Goal: Task Accomplishment & Management: Complete application form

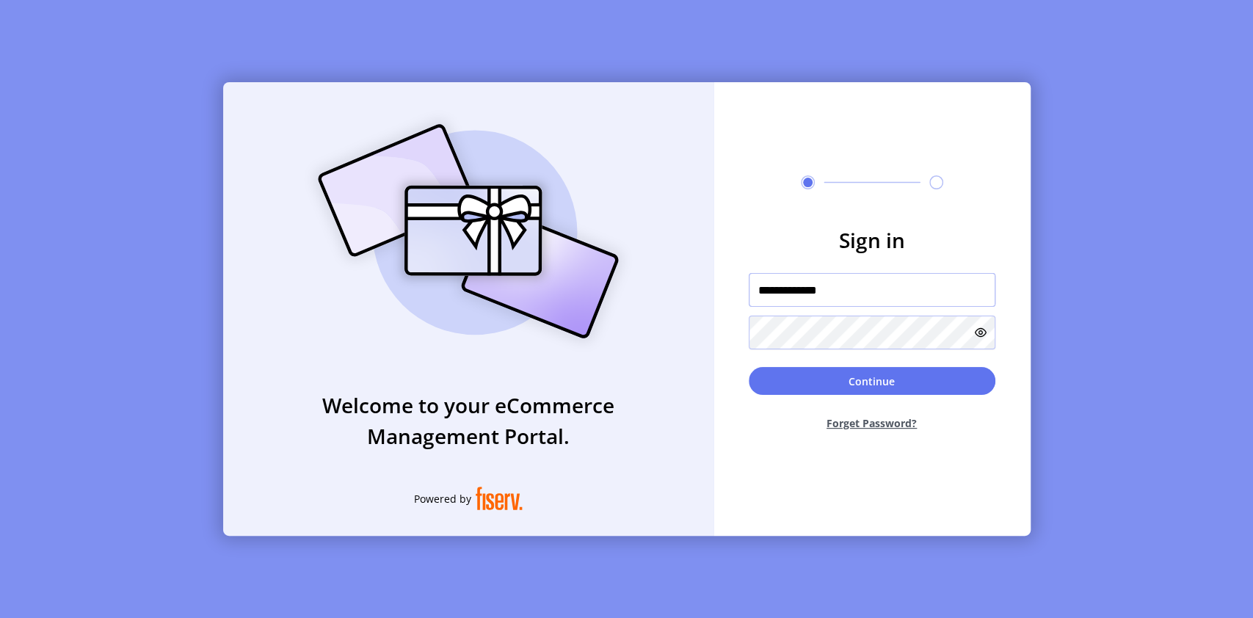
click at [849, 288] on input "**********" at bounding box center [872, 290] width 247 height 34
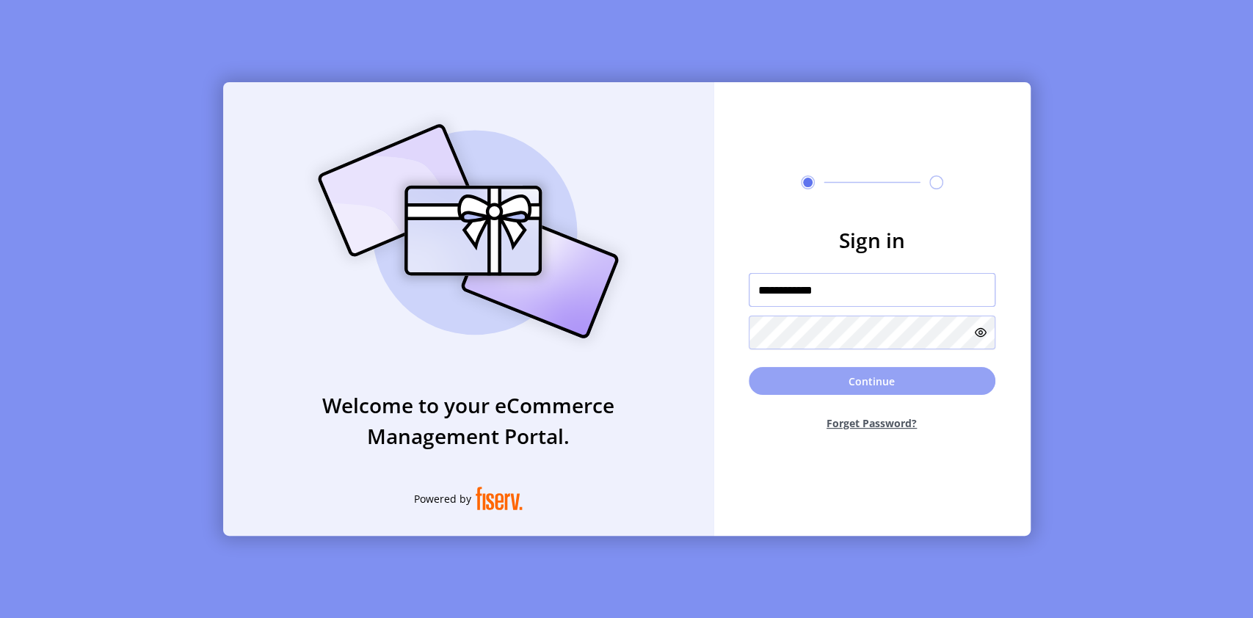
type input "**********"
click at [904, 384] on button "Continue" at bounding box center [872, 381] width 247 height 28
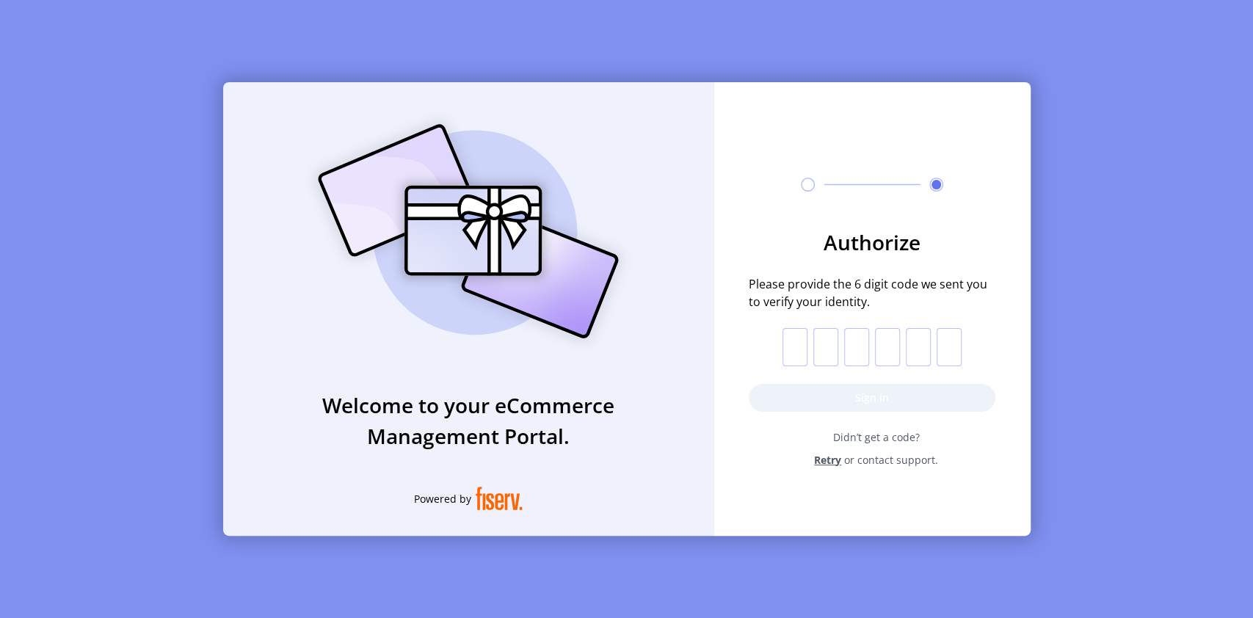
click at [795, 352] on input "text" at bounding box center [795, 347] width 25 height 38
type input "*"
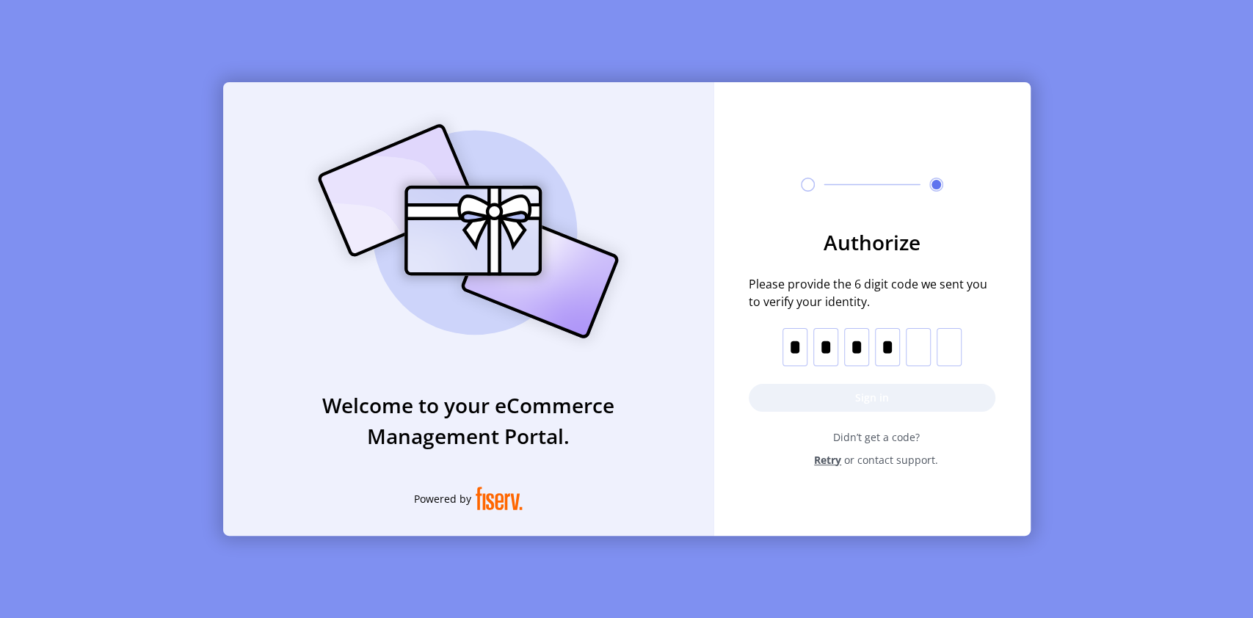
type input "*"
click at [873, 391] on button "Sign in" at bounding box center [872, 398] width 247 height 28
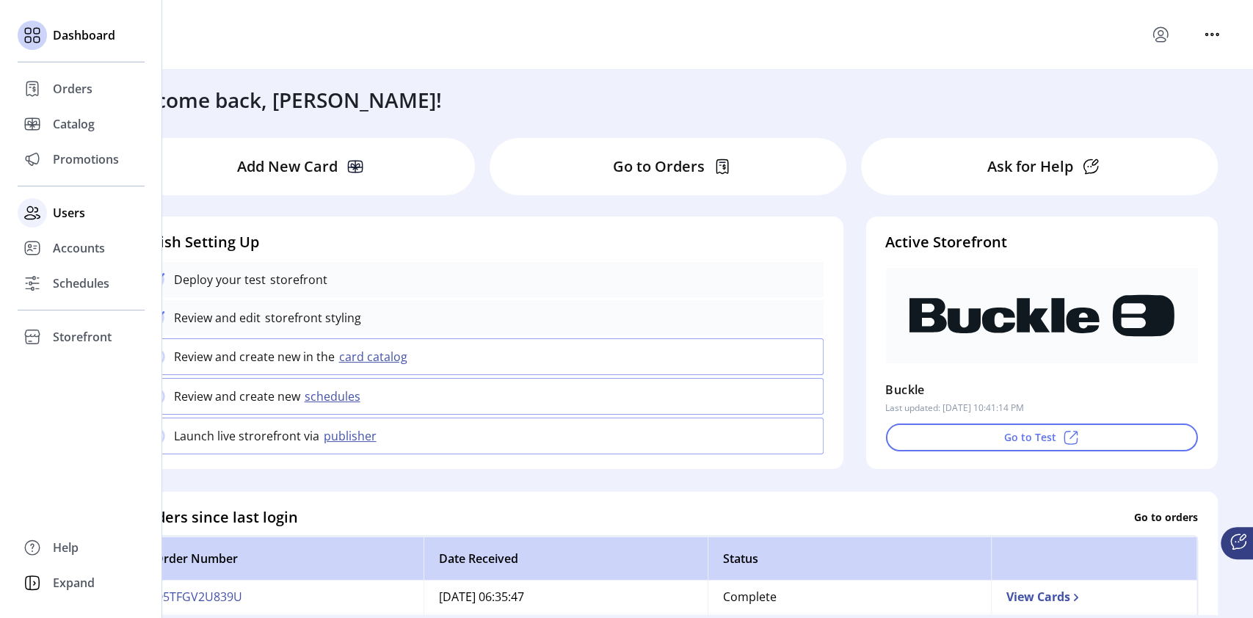
click at [65, 219] on span "Users" at bounding box center [69, 213] width 32 height 18
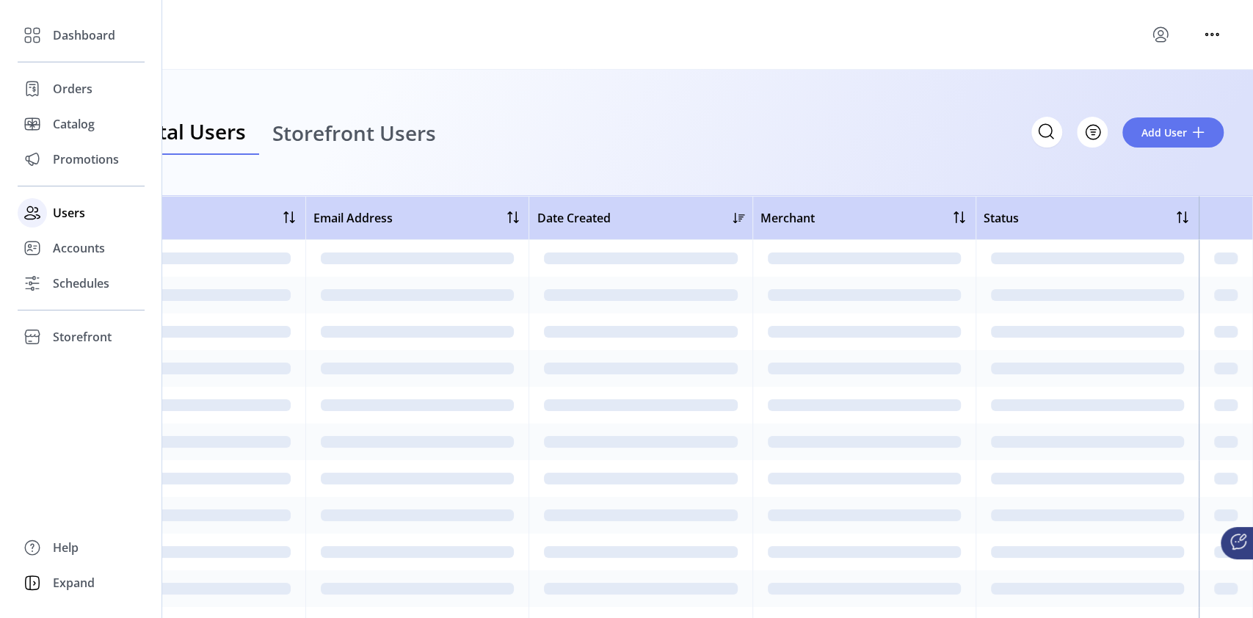
click at [82, 208] on span "Users" at bounding box center [69, 213] width 32 height 18
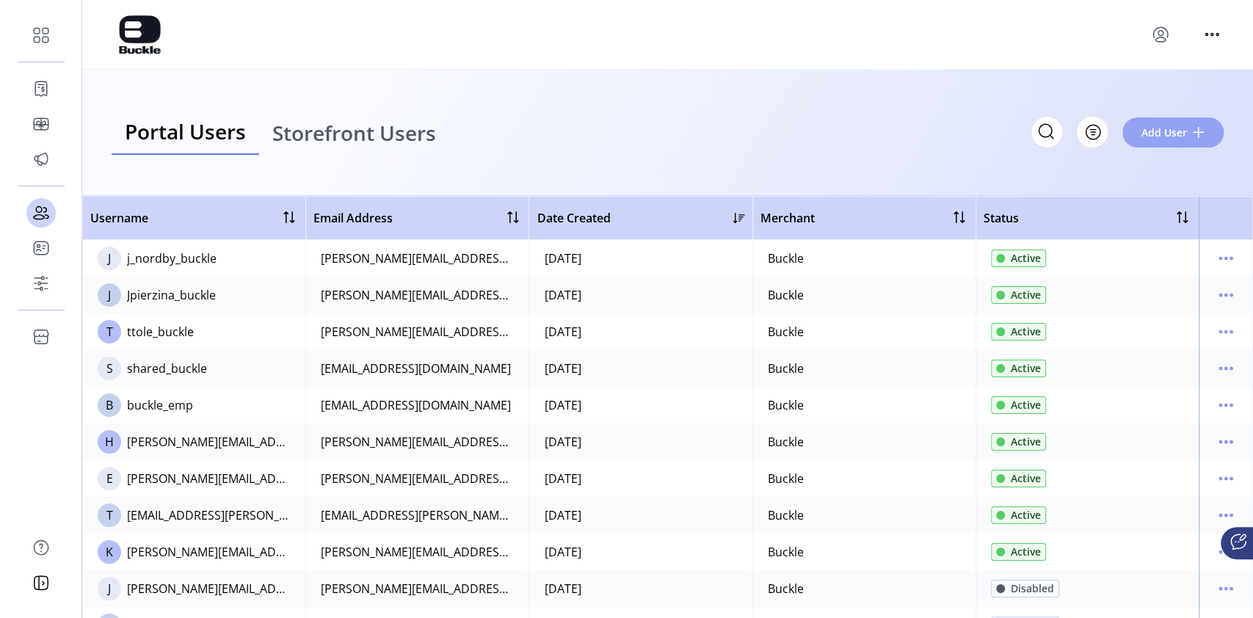
click at [1169, 128] on span "Add User" at bounding box center [1165, 132] width 46 height 15
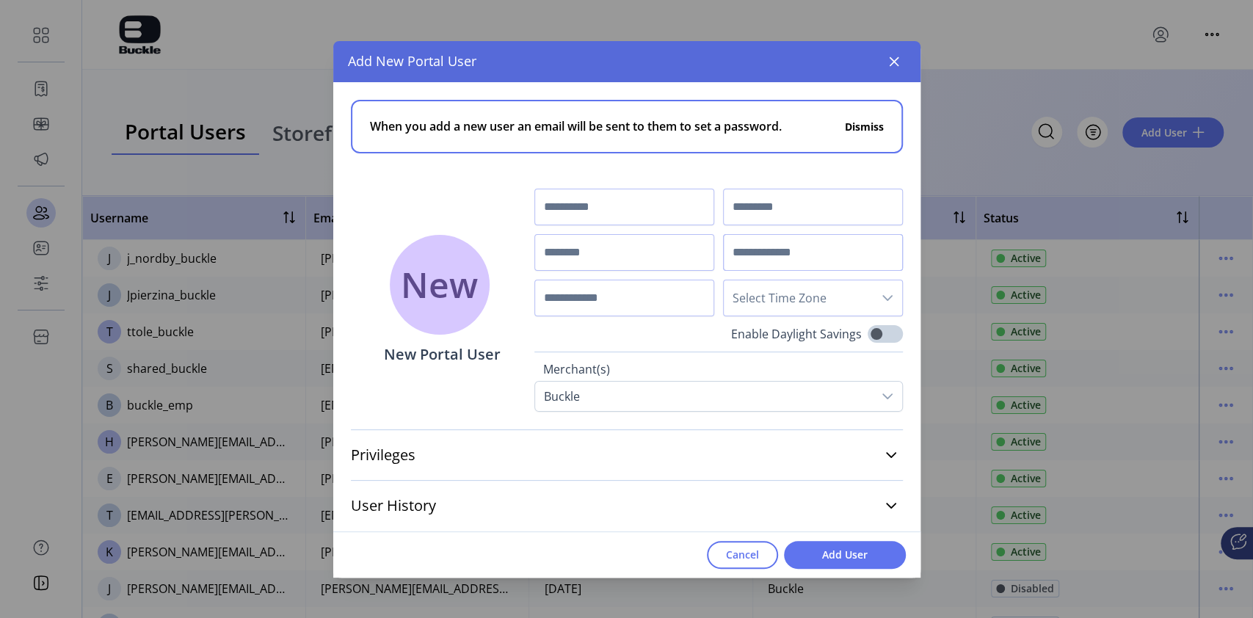
paste input "**********"
type input "**********"
click at [648, 200] on input "text" at bounding box center [624, 207] width 180 height 37
type input "*****"
click at [757, 216] on input "text" at bounding box center [813, 207] width 180 height 37
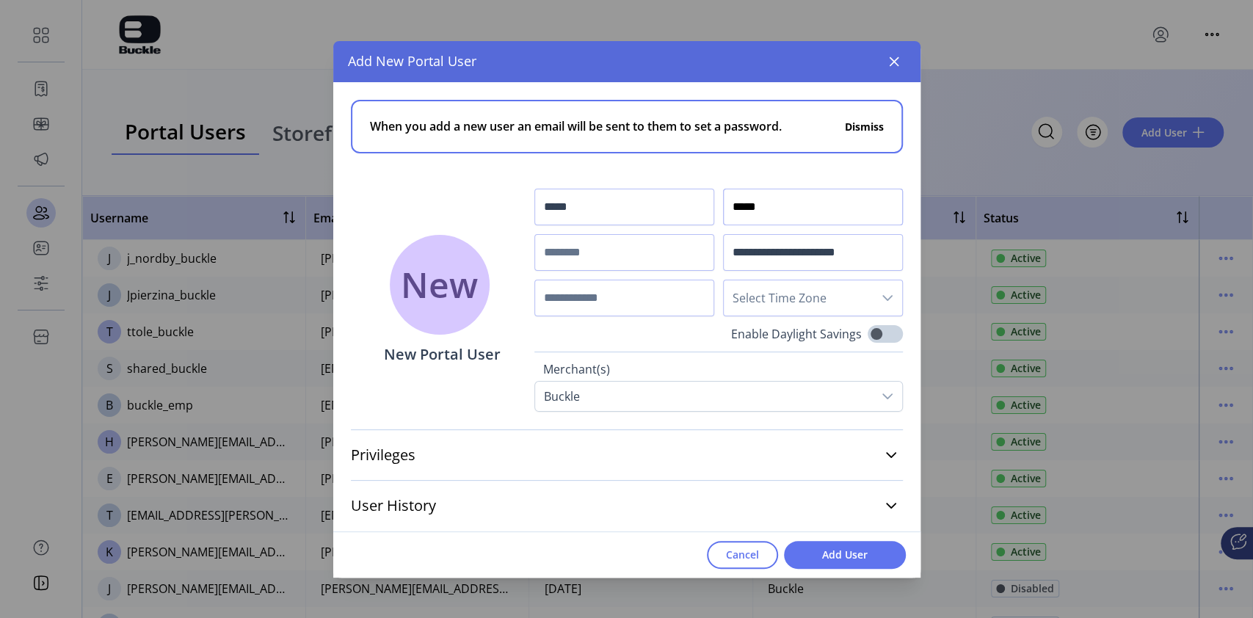
type input "*****"
click at [609, 246] on input "text" at bounding box center [624, 252] width 180 height 37
type input "**********"
click at [610, 300] on input "text" at bounding box center [624, 298] width 180 height 37
type input "**********"
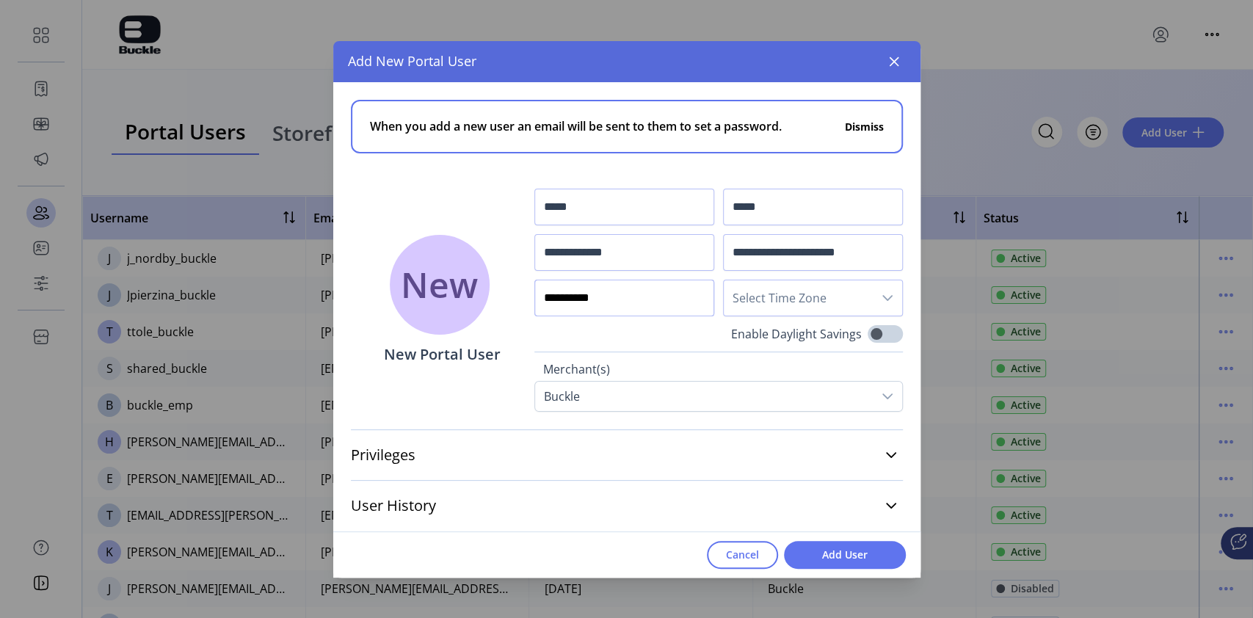
click at [885, 293] on icon "dropdown trigger" at bounding box center [888, 298] width 12 height 12
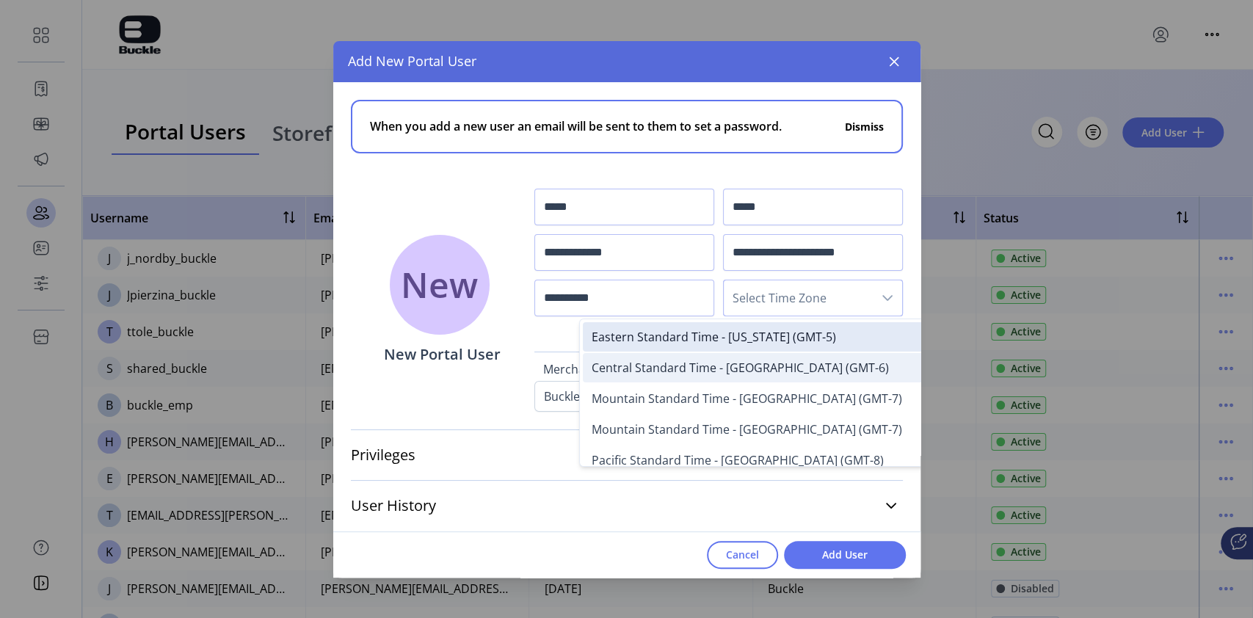
click at [758, 367] on span "Central Standard Time - [GEOGRAPHIC_DATA] (GMT-6)" at bounding box center [740, 368] width 297 height 16
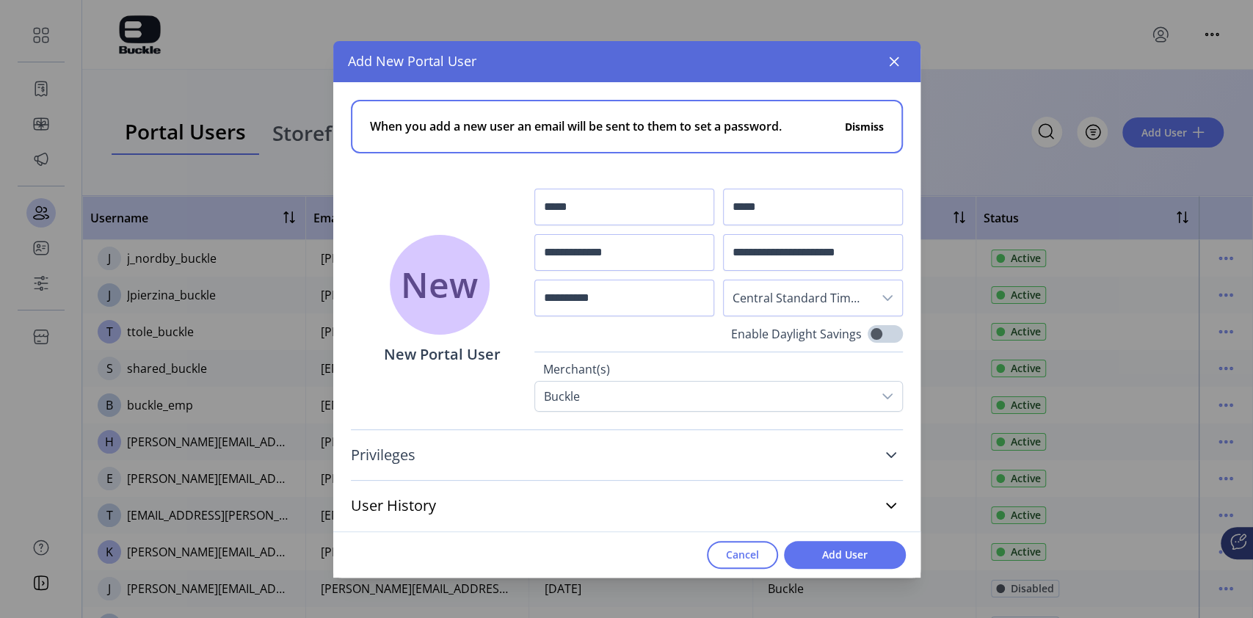
click at [893, 451] on icon at bounding box center [891, 455] width 12 height 12
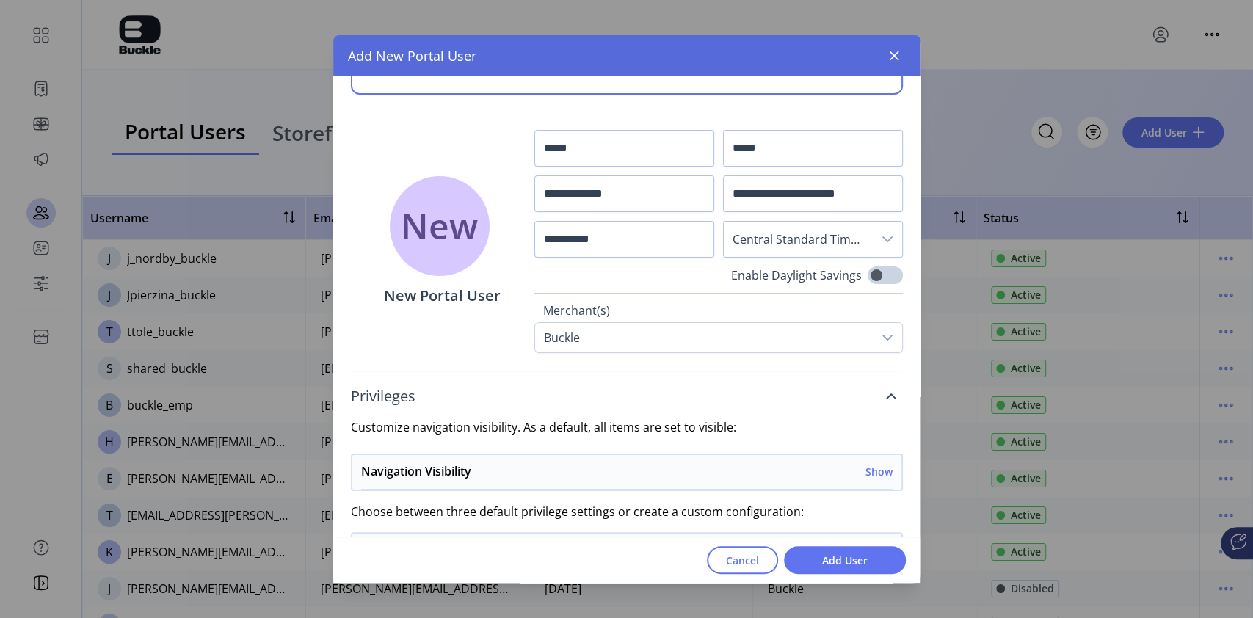
scroll to position [195, 0]
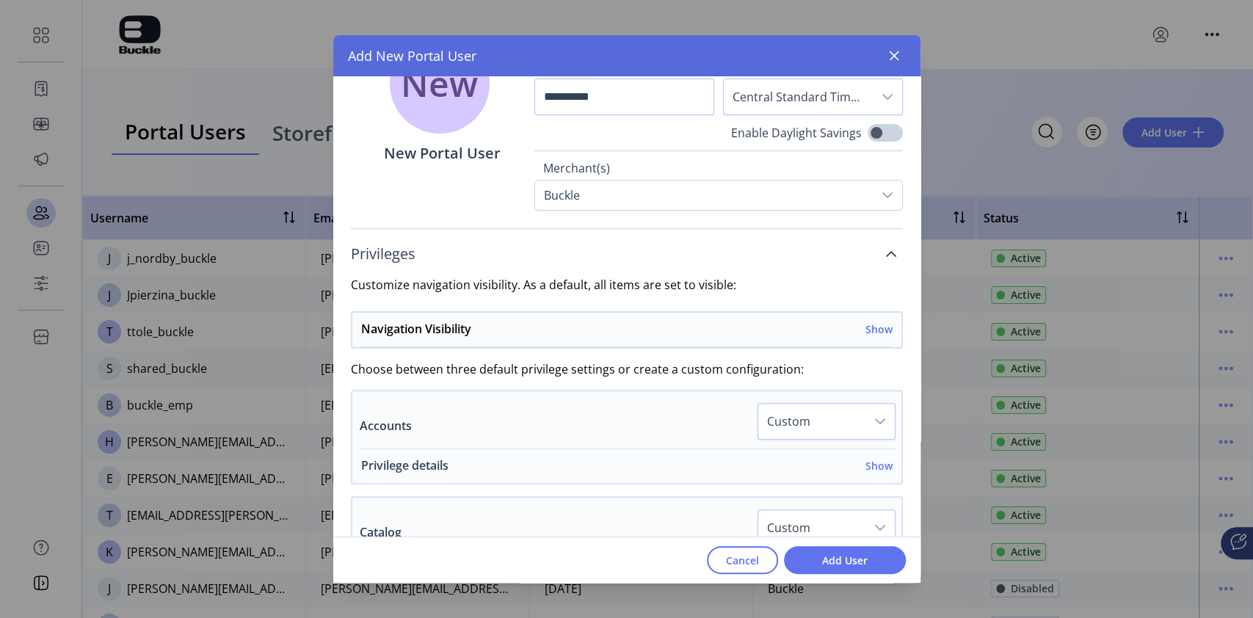
click at [868, 460] on h6 "Show" at bounding box center [879, 465] width 27 height 15
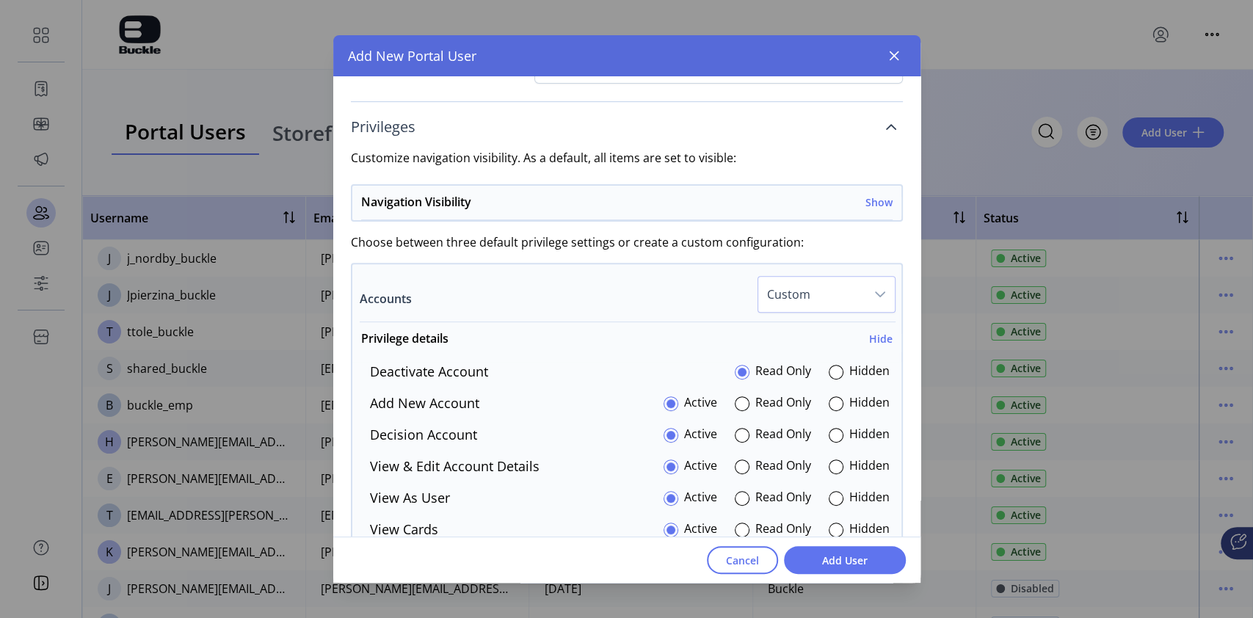
scroll to position [294, 0]
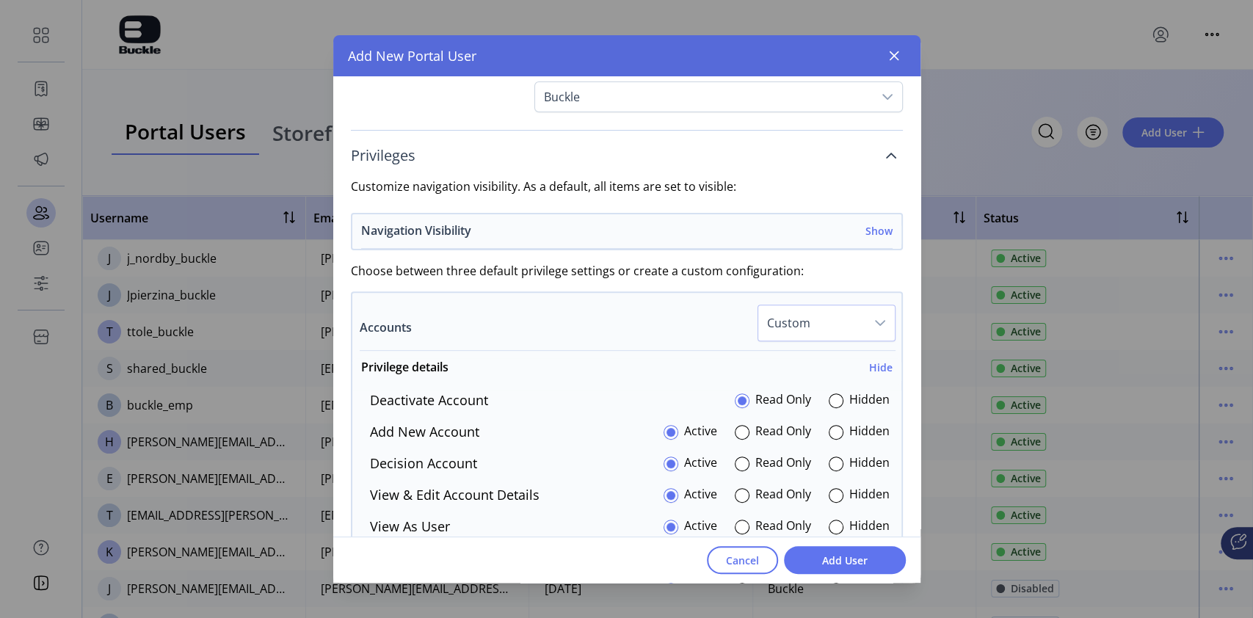
click at [872, 228] on h6 "Show" at bounding box center [879, 230] width 27 height 15
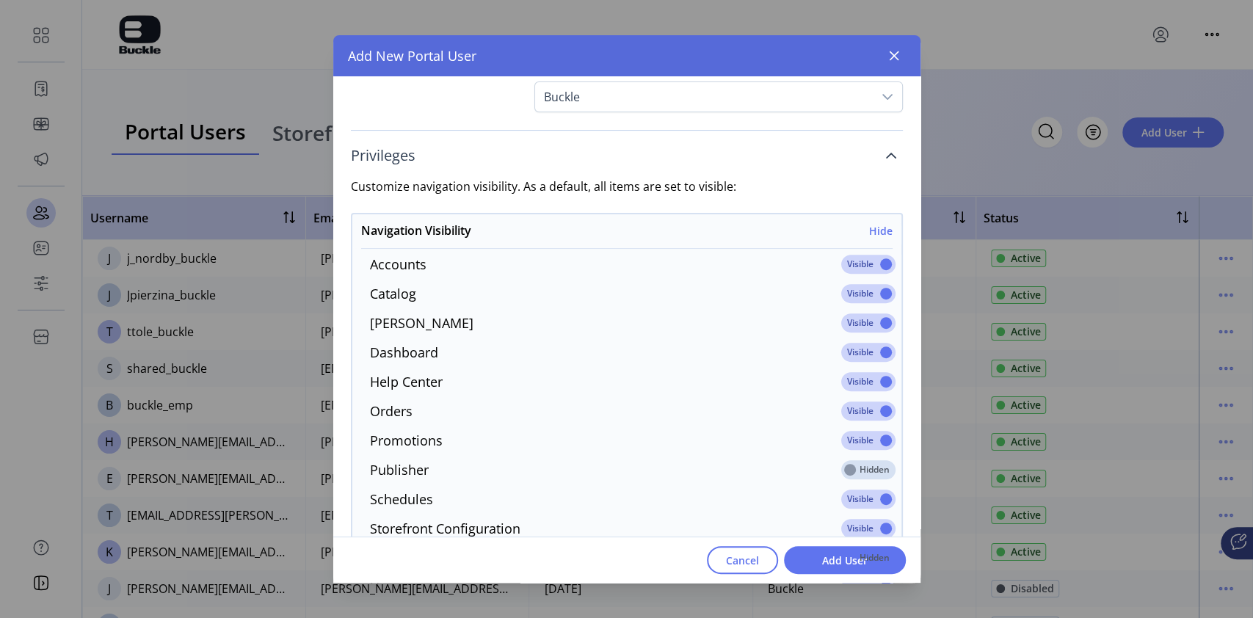
click at [883, 262] on span at bounding box center [868, 264] width 54 height 19
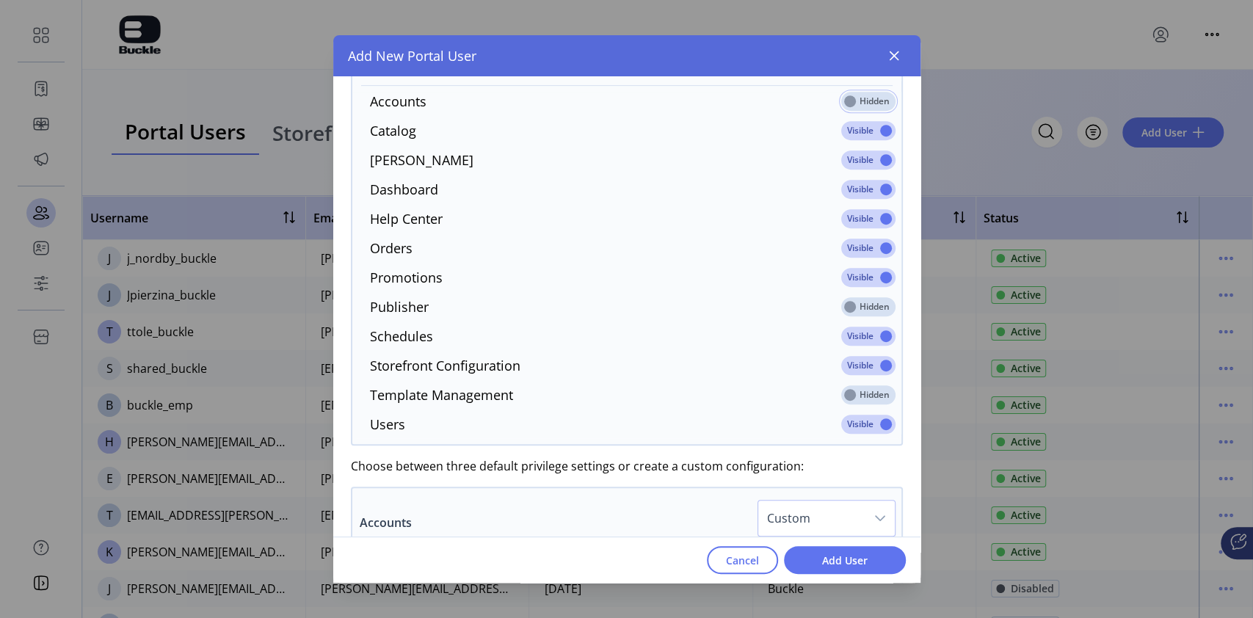
scroll to position [391, 0]
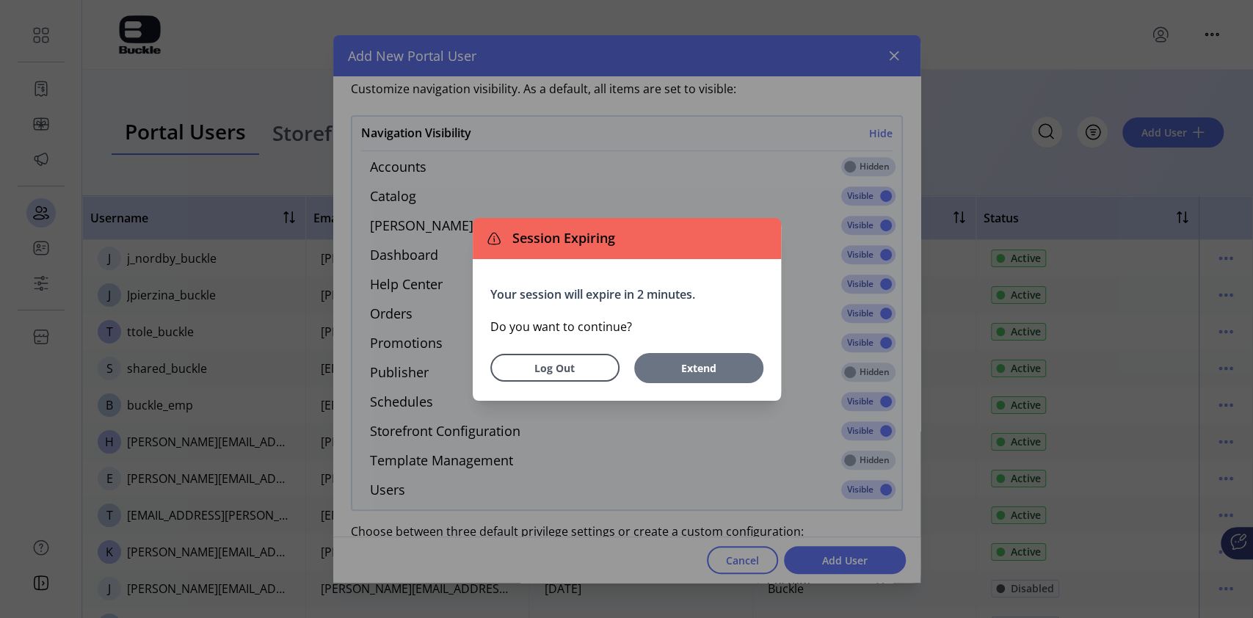
click at [710, 369] on span "Extend" at bounding box center [698, 367] width 91 height 15
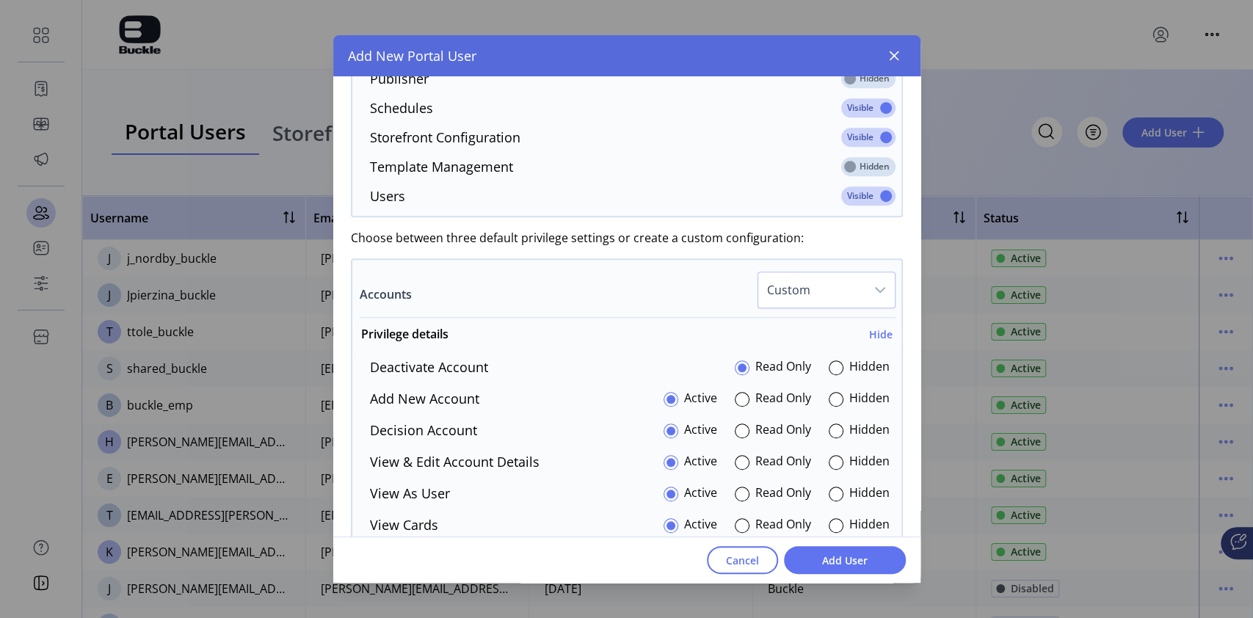
scroll to position [783, 0]
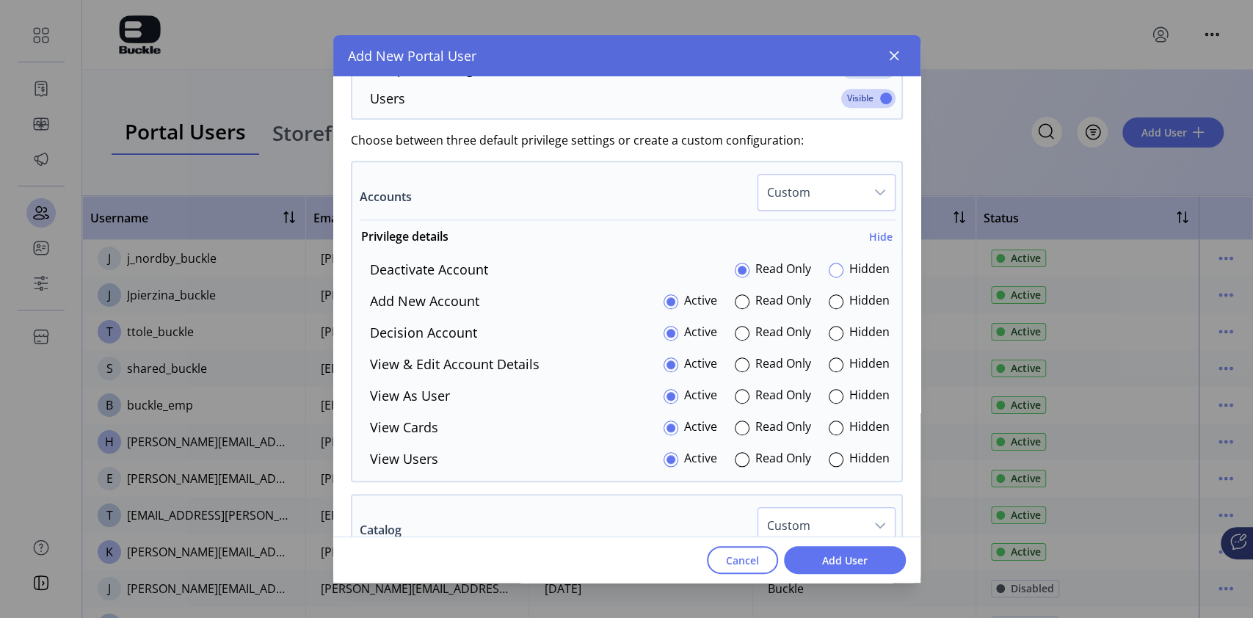
click at [831, 269] on div at bounding box center [836, 270] width 15 height 15
click at [829, 296] on div at bounding box center [836, 301] width 15 height 15
click at [829, 339] on div at bounding box center [836, 333] width 15 height 15
click at [829, 366] on div at bounding box center [836, 365] width 15 height 15
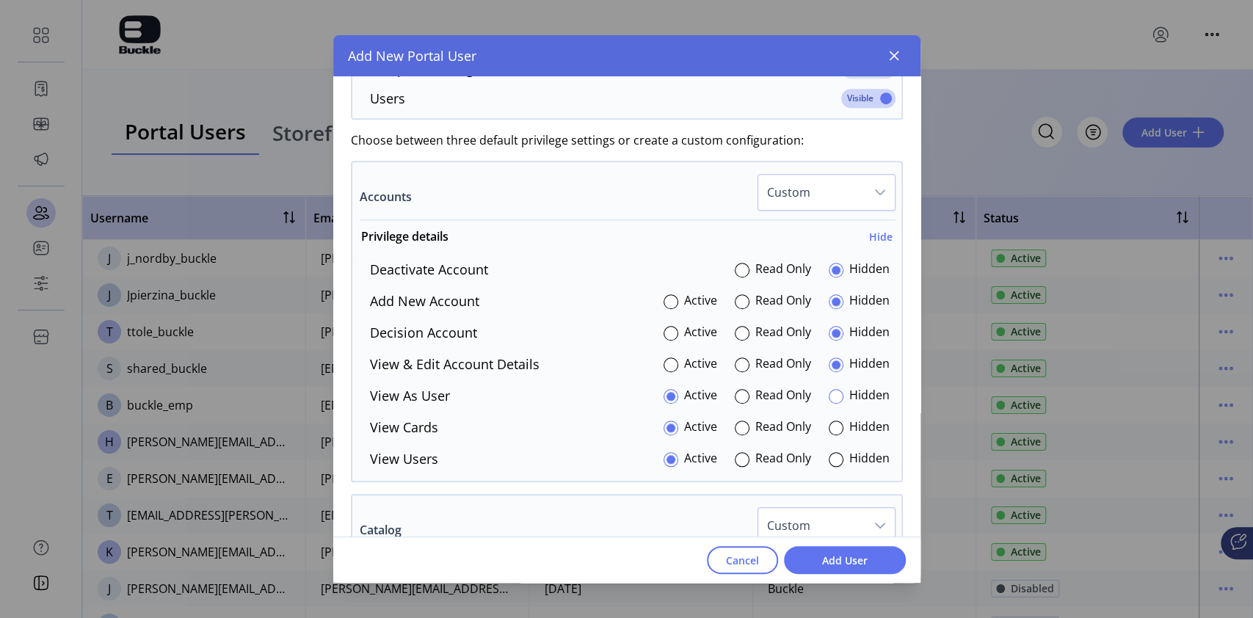
click at [829, 400] on div at bounding box center [836, 396] width 15 height 15
drag, startPoint x: 827, startPoint y: 426, endPoint x: 826, endPoint y: 442, distance: 16.2
click at [829, 427] on div at bounding box center [836, 428] width 15 height 15
click at [829, 468] on p-radiobutton at bounding box center [836, 459] width 15 height 20
click at [833, 458] on div at bounding box center [836, 459] width 15 height 15
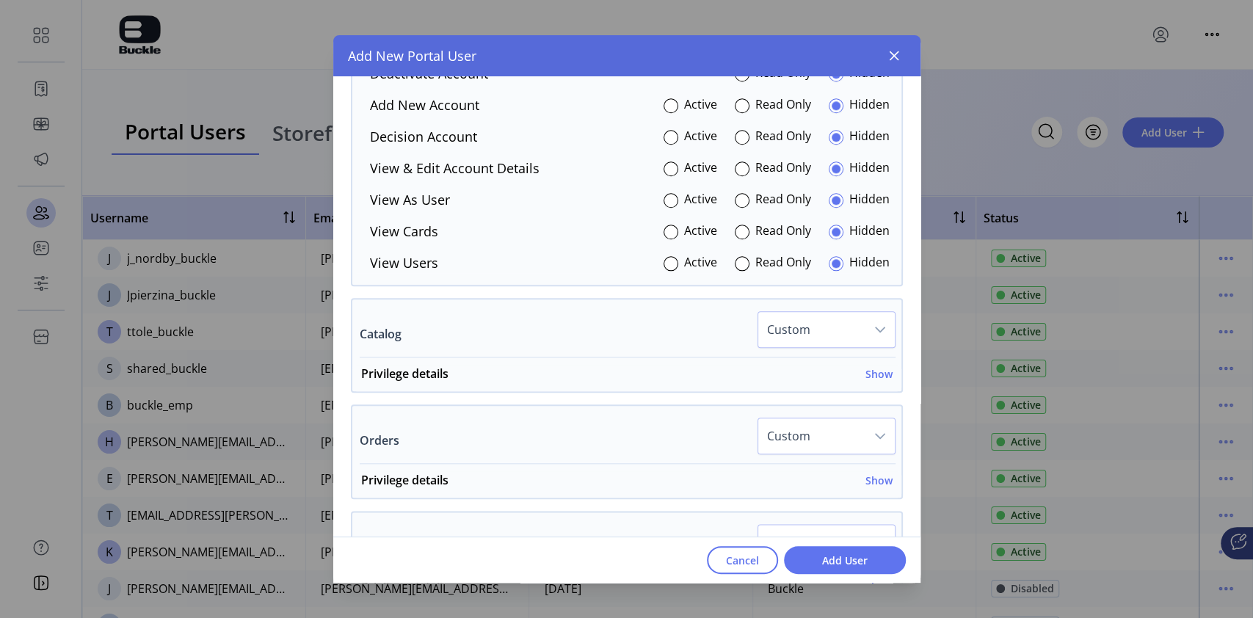
scroll to position [1076, 0]
